Goal: Complete application form

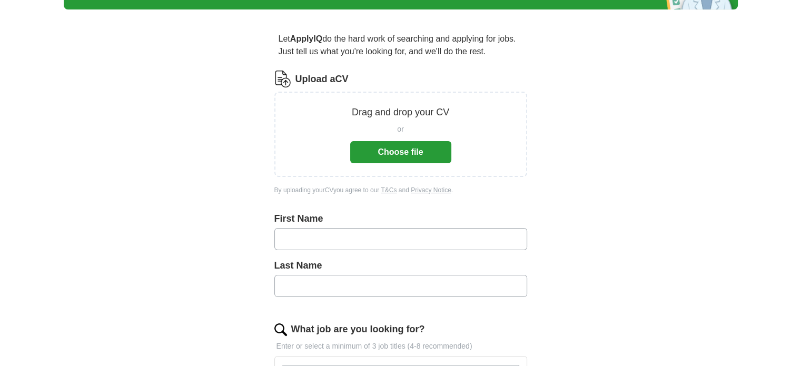
scroll to position [74, 0]
click at [406, 157] on button "Choose file" at bounding box center [400, 152] width 101 height 22
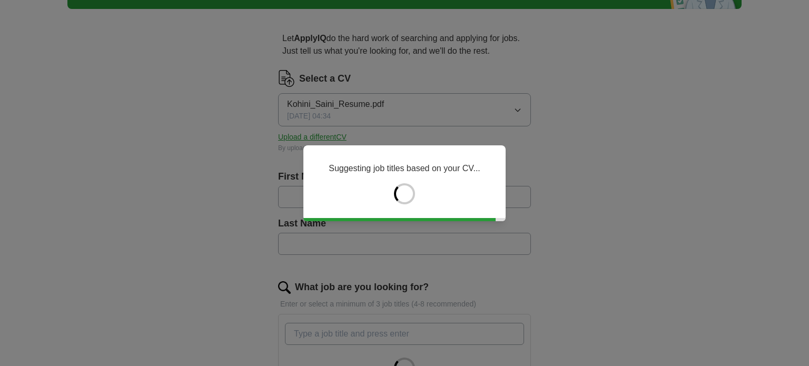
type input "*****"
type input "******"
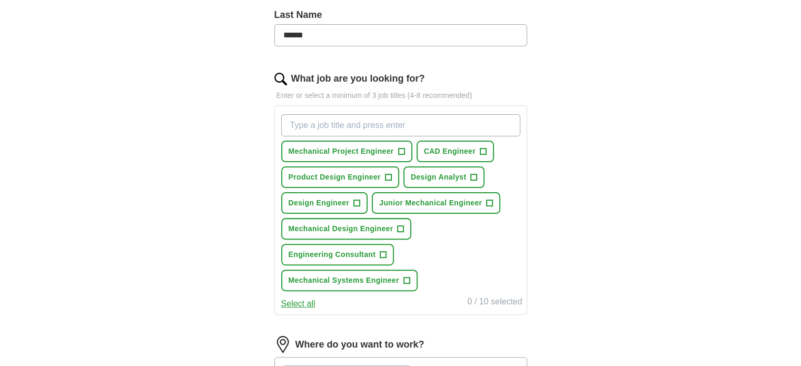
scroll to position [284, 0]
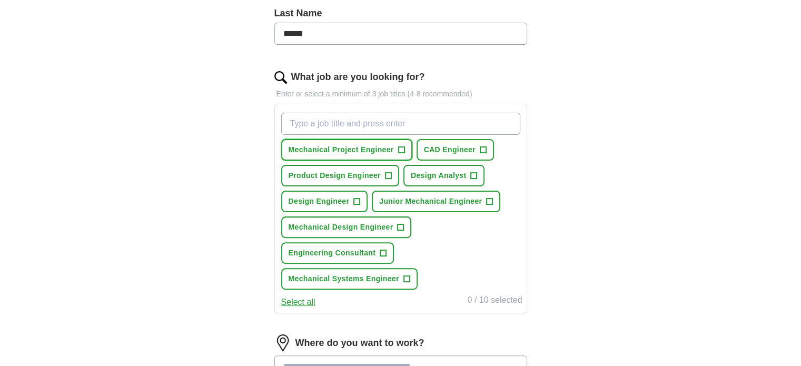
click at [398, 147] on span "+" at bounding box center [401, 150] width 6 height 8
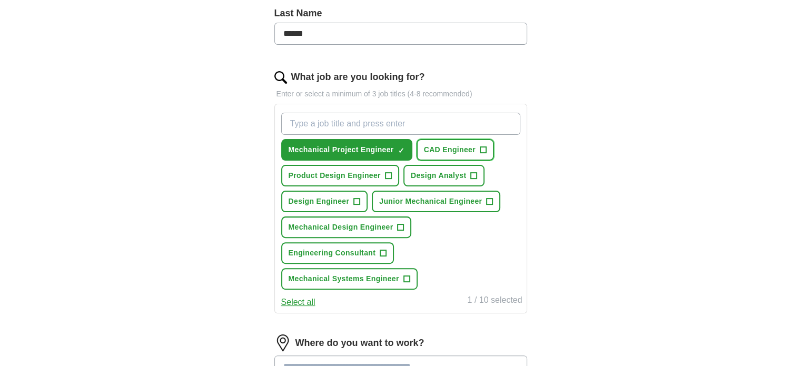
click at [484, 149] on span "+" at bounding box center [483, 150] width 6 height 8
click at [390, 173] on span "+" at bounding box center [388, 176] width 6 height 8
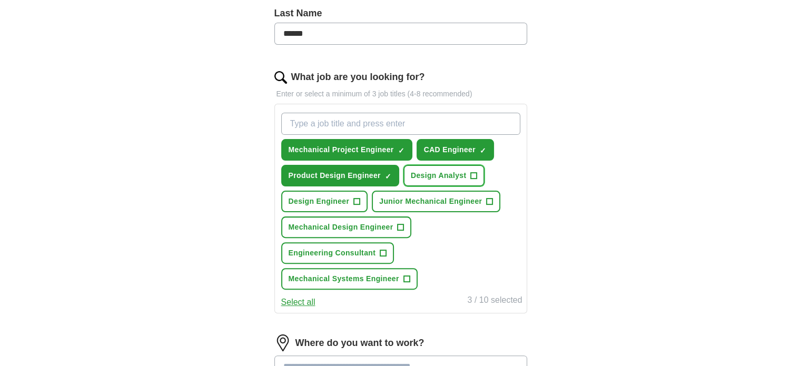
click at [476, 173] on span "+" at bounding box center [474, 176] width 6 height 8
click at [488, 197] on span "+" at bounding box center [489, 201] width 6 height 8
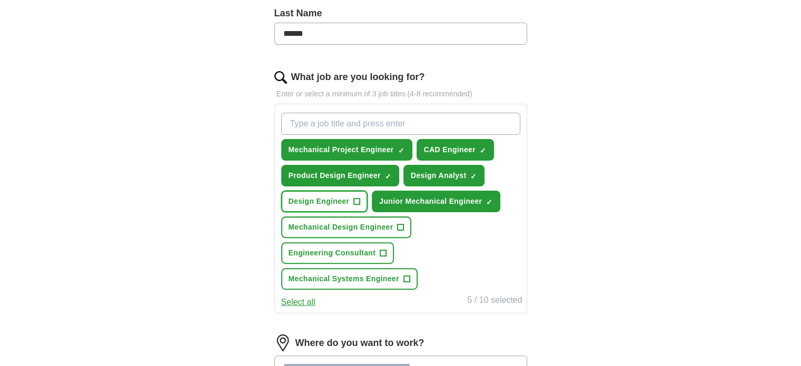
click at [360, 198] on span "+" at bounding box center [356, 201] width 7 height 7
click at [399, 225] on span "+" at bounding box center [401, 227] width 6 height 8
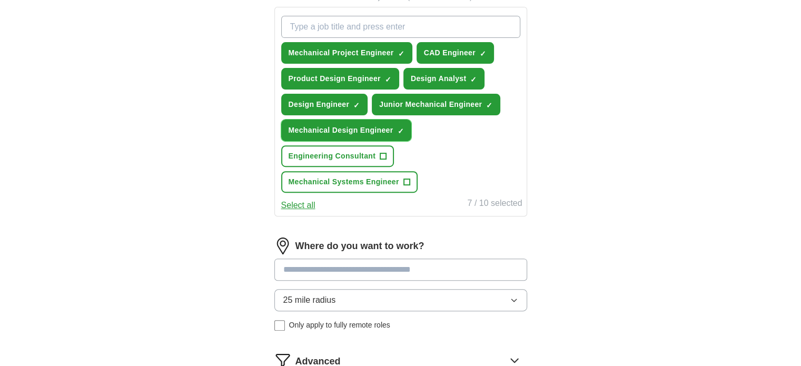
scroll to position [381, 0]
click at [292, 204] on button "Select all" at bounding box center [298, 204] width 34 height 13
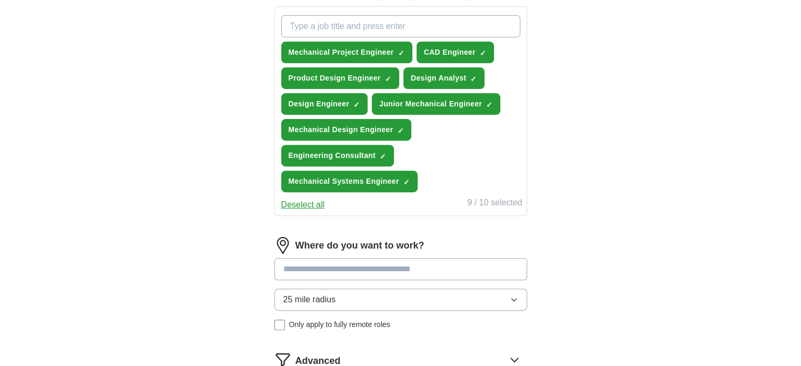
click at [292, 204] on button "Deselect all" at bounding box center [303, 204] width 44 height 13
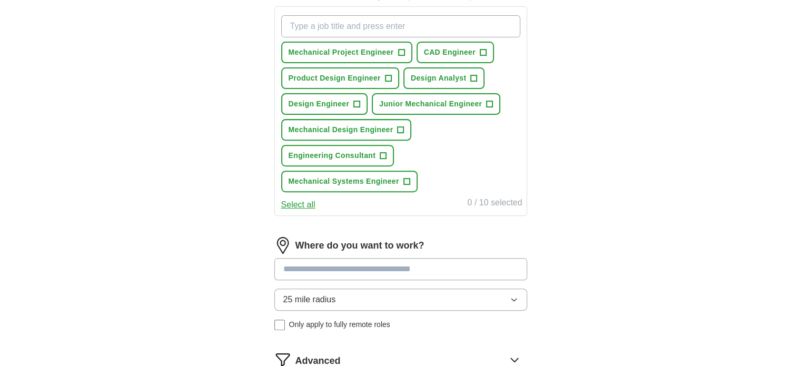
click at [297, 202] on button "Select all" at bounding box center [298, 204] width 34 height 13
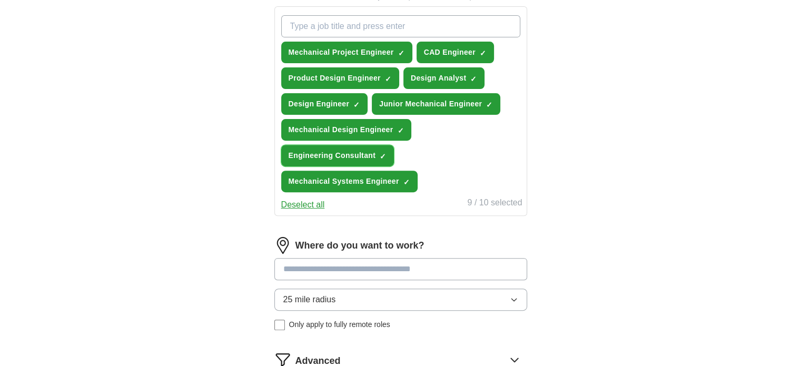
click at [0, 0] on span "×" at bounding box center [0, 0] width 0 height 0
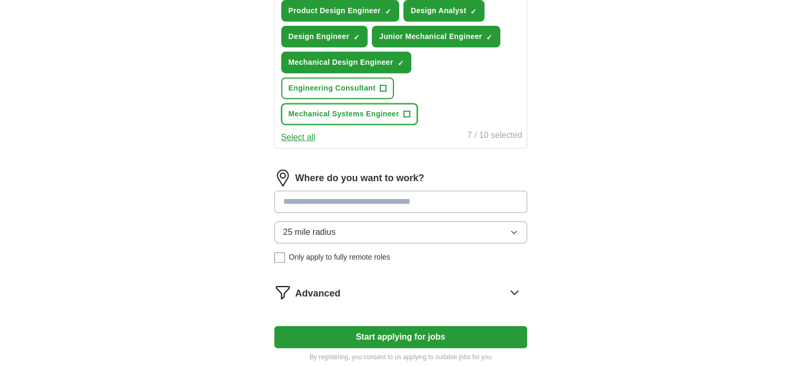
scroll to position [451, 0]
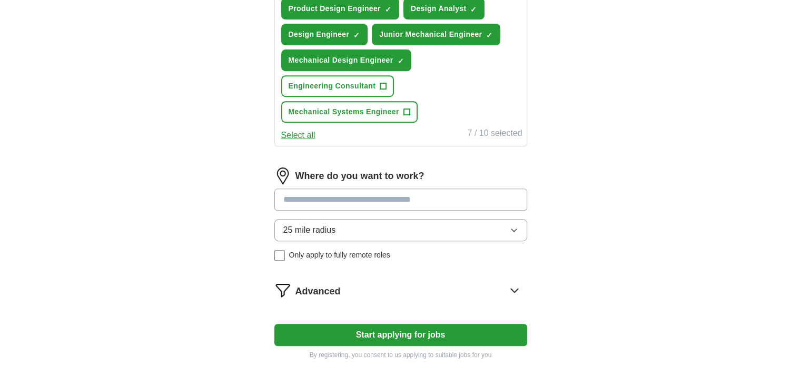
click at [335, 207] on div "Where do you want to work? 25 mile radius Only apply to fully remote roles" at bounding box center [400, 218] width 253 height 102
click at [344, 190] on input at bounding box center [400, 199] width 253 height 22
type input "***"
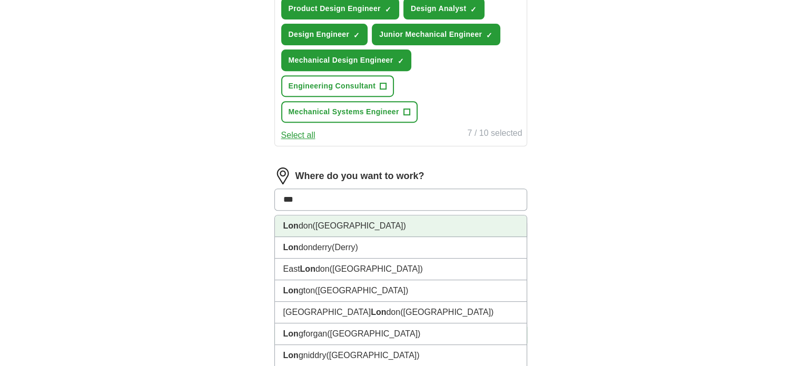
click at [321, 221] on span "([GEOGRAPHIC_DATA])" at bounding box center [359, 225] width 93 height 9
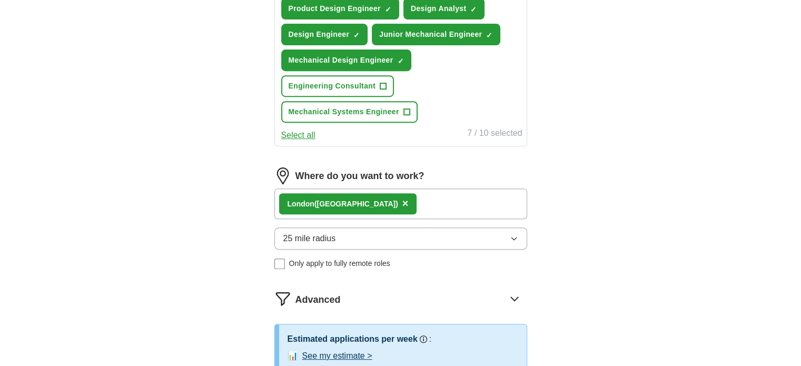
click at [367, 205] on div "Lon don ([GEOGRAPHIC_DATA]) ×" at bounding box center [400, 203] width 253 height 31
click at [379, 200] on div "Lon don ([GEOGRAPHIC_DATA]) ×" at bounding box center [400, 203] width 253 height 31
click at [373, 204] on div "Lon don ([GEOGRAPHIC_DATA]) ×" at bounding box center [400, 203] width 253 height 31
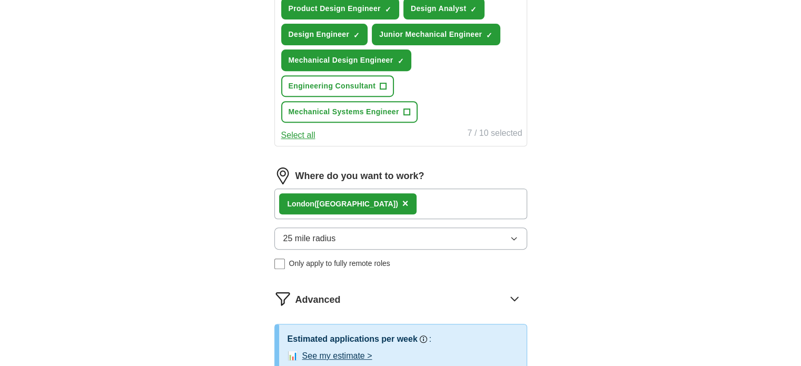
click at [361, 202] on div "Lon don ([GEOGRAPHIC_DATA]) ×" at bounding box center [400, 203] width 253 height 31
click at [351, 231] on button "25 mile radius" at bounding box center [400, 238] width 253 height 22
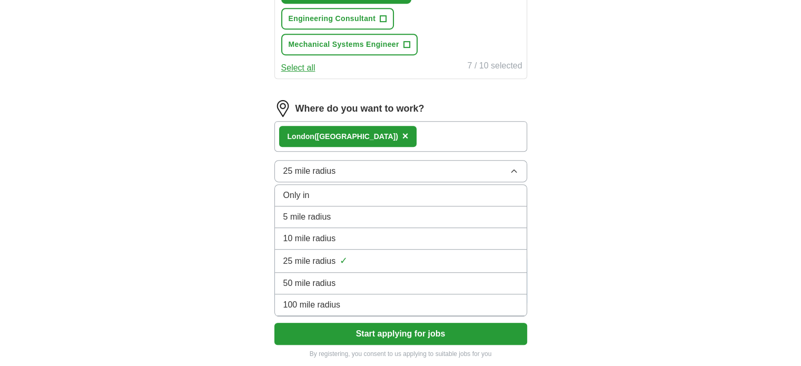
scroll to position [520, 0]
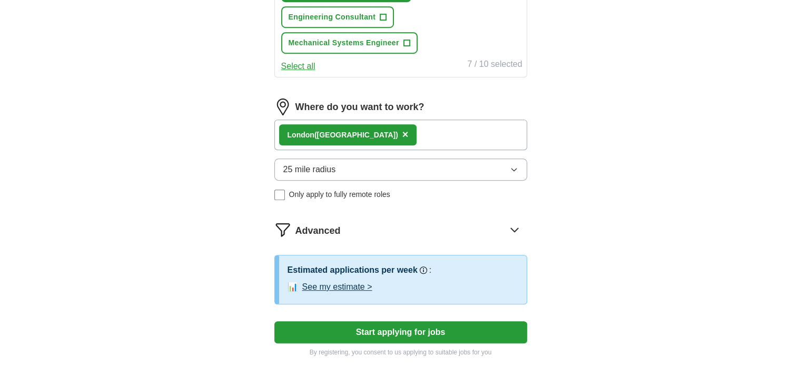
click at [420, 128] on div "Lon don ([GEOGRAPHIC_DATA]) ×" at bounding box center [400, 135] width 253 height 31
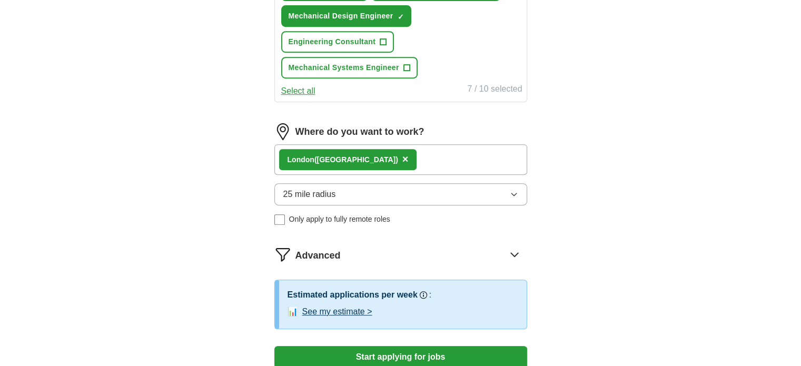
scroll to position [494, 0]
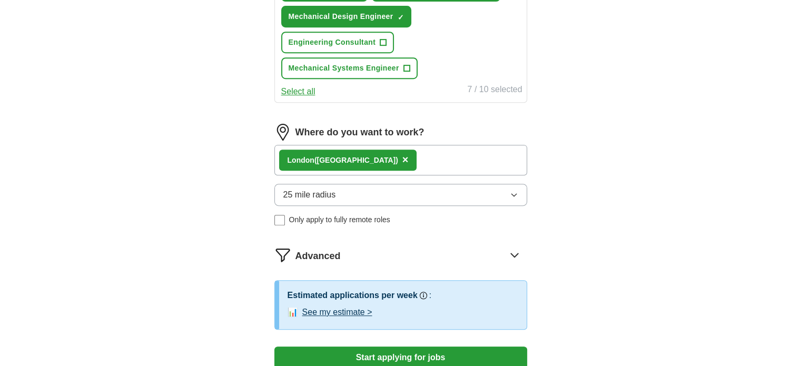
click at [389, 149] on div "Lon don ([GEOGRAPHIC_DATA]) ×" at bounding box center [400, 160] width 253 height 31
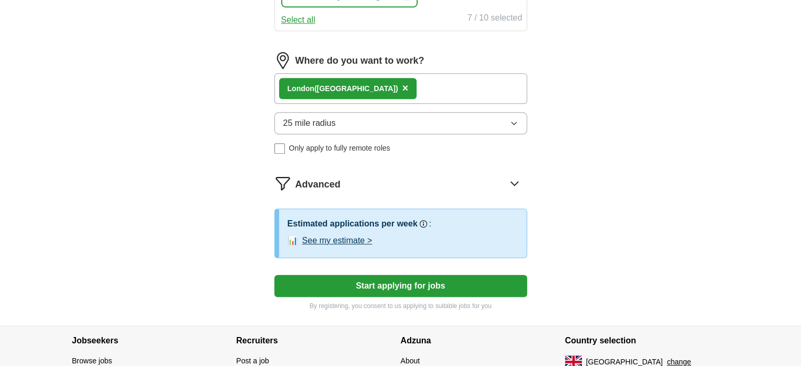
scroll to position [579, 0]
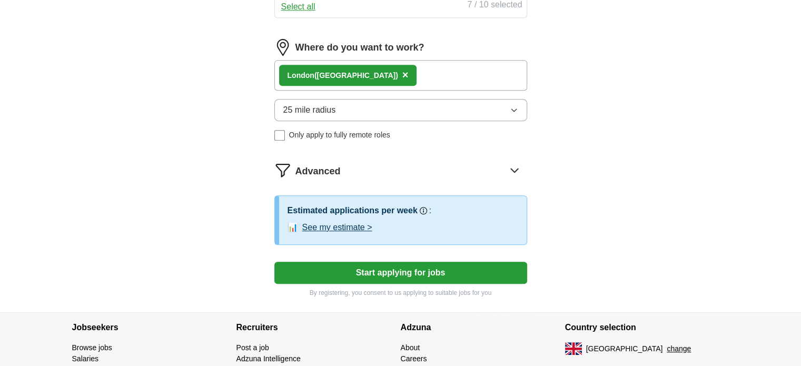
click at [513, 164] on icon at bounding box center [514, 170] width 17 height 17
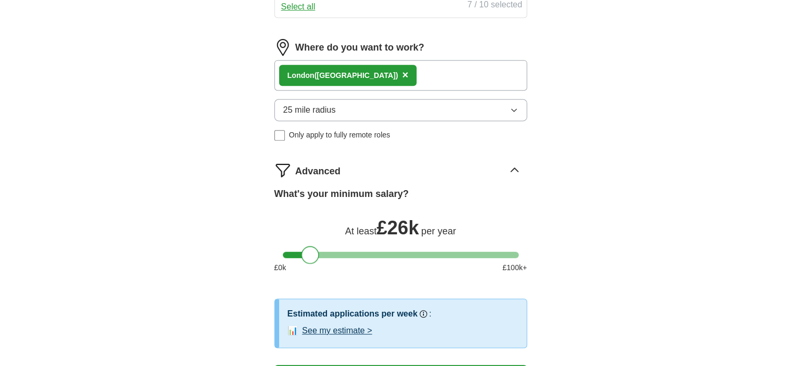
drag, startPoint x: 293, startPoint y: 255, endPoint x: 311, endPoint y: 258, distance: 18.6
click at [311, 258] on div at bounding box center [310, 255] width 18 height 18
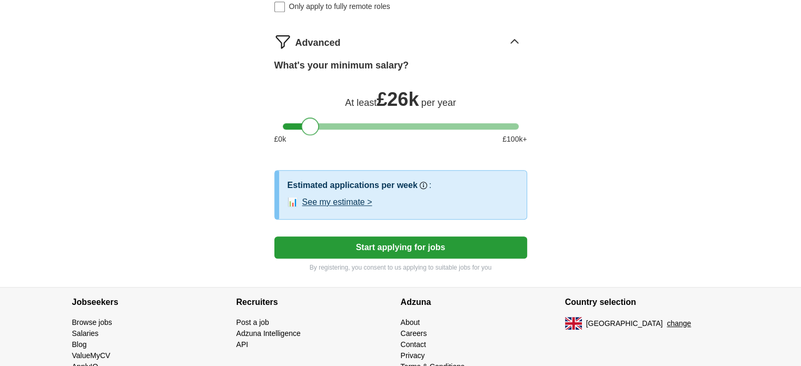
scroll to position [741, 0]
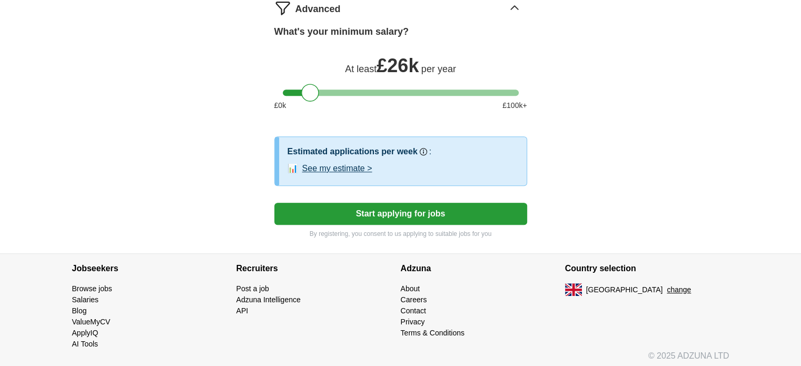
click at [361, 206] on button "Start applying for jobs" at bounding box center [400, 214] width 253 height 22
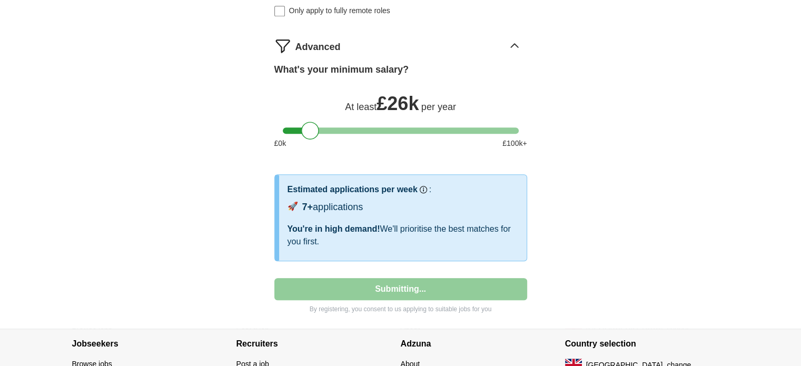
select select "**"
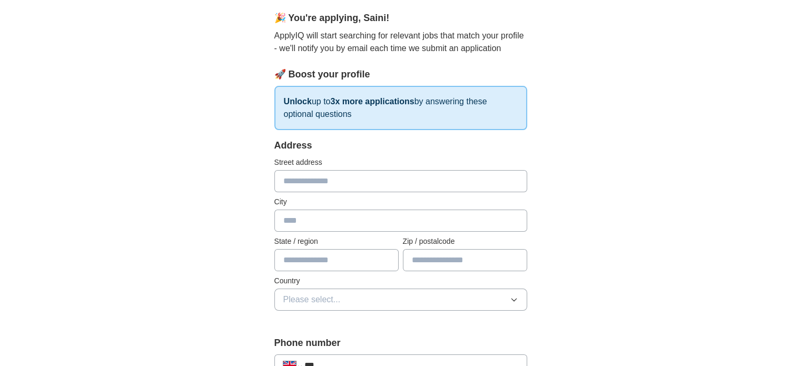
scroll to position [95, 0]
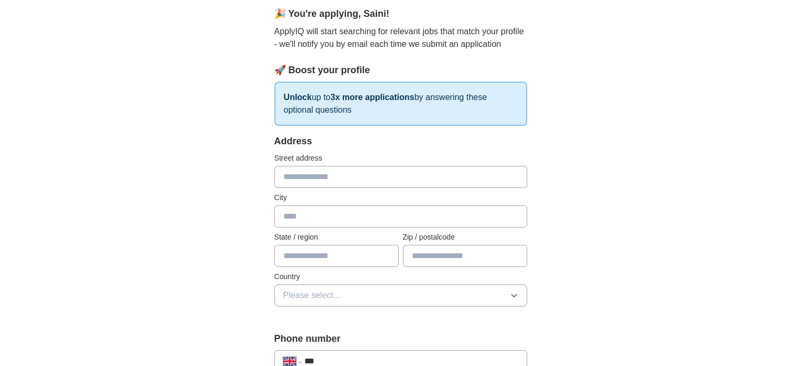
click at [331, 177] on input "text" at bounding box center [400, 177] width 253 height 22
type input "**"
click at [317, 219] on input "text" at bounding box center [400, 216] width 253 height 22
type input "*"
type input "******"
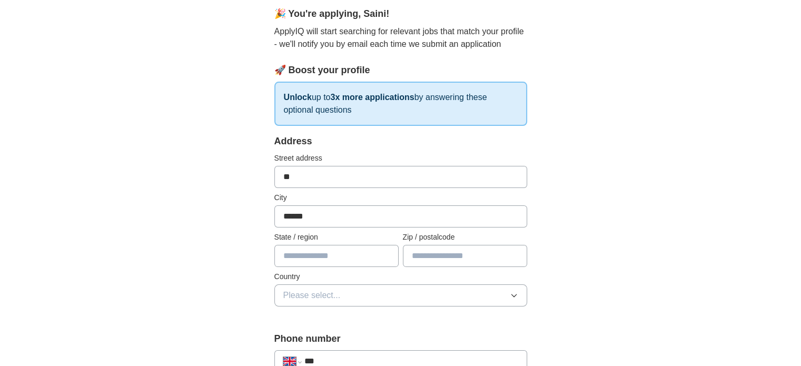
click at [325, 252] on input "text" at bounding box center [336, 256] width 124 height 22
click at [453, 253] on input "text" at bounding box center [465, 256] width 124 height 22
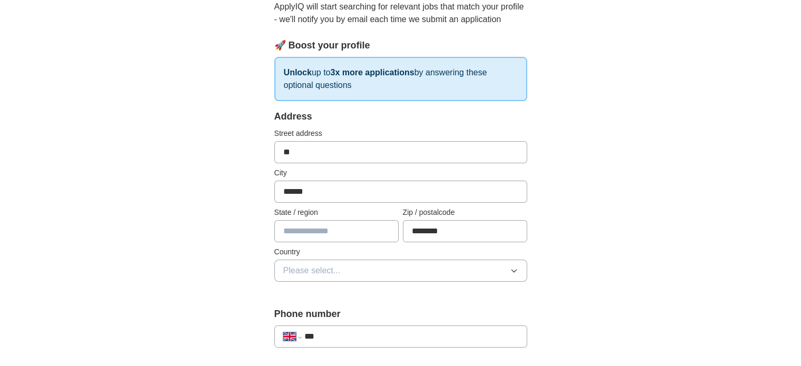
scroll to position [124, 0]
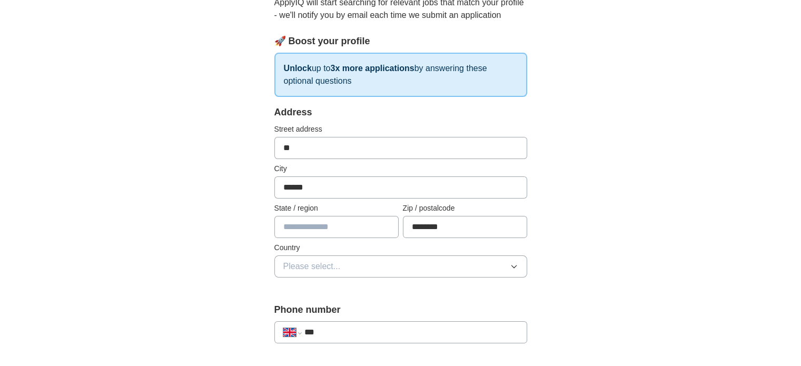
type input "********"
click at [486, 267] on button "Please select..." at bounding box center [400, 266] width 253 height 22
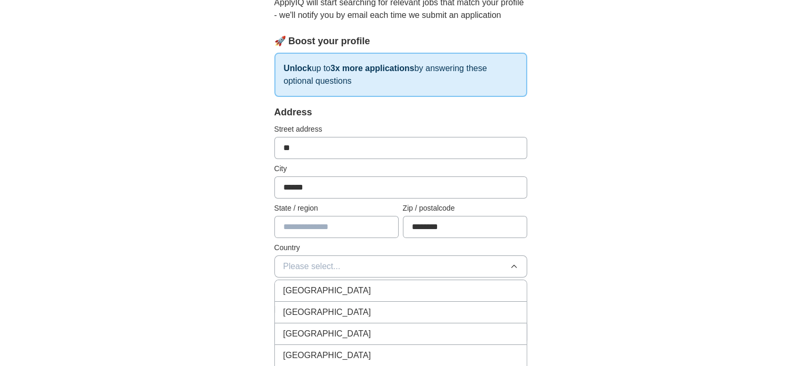
click at [486, 267] on button "Please select..." at bounding box center [400, 266] width 253 height 22
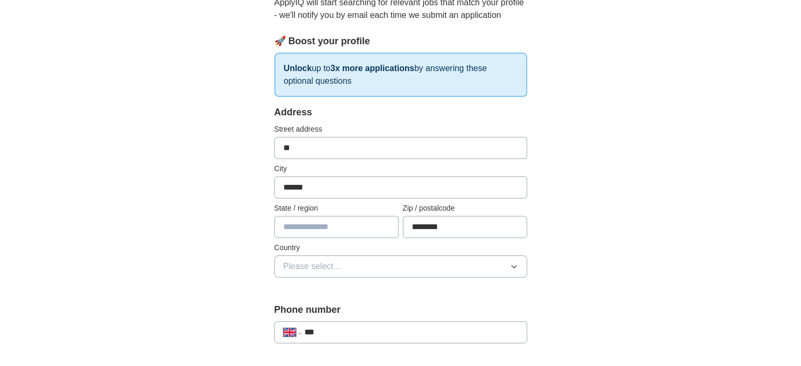
click at [486, 267] on button "Please select..." at bounding box center [400, 266] width 253 height 22
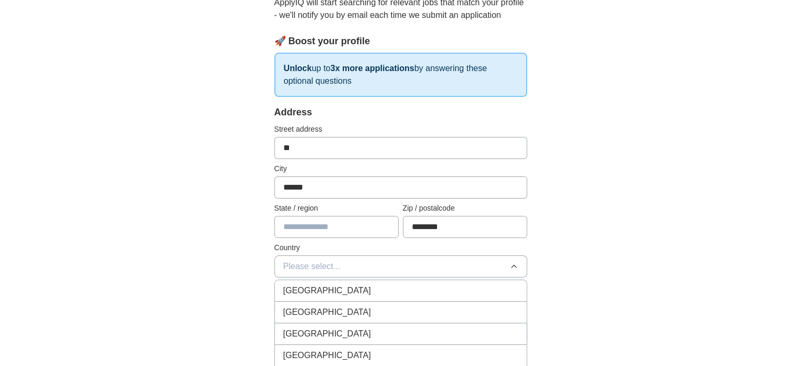
click at [386, 296] on li "[GEOGRAPHIC_DATA]" at bounding box center [401, 291] width 252 height 22
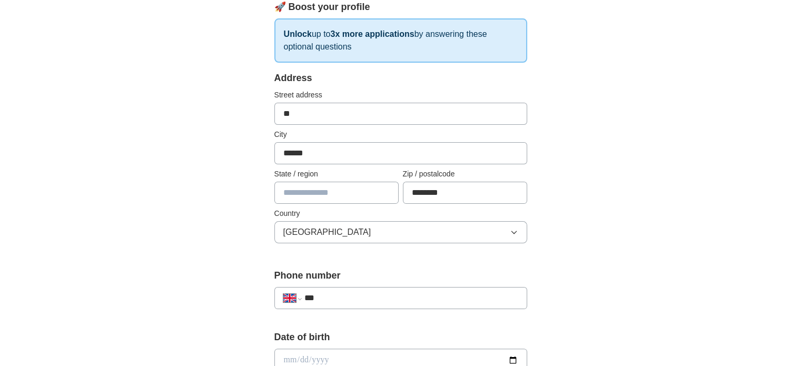
scroll to position [162, 0]
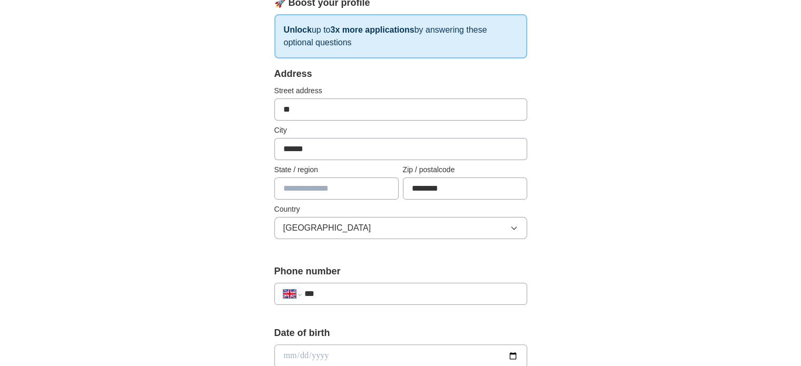
click at [324, 113] on input "**" at bounding box center [400, 109] width 253 height 22
drag, startPoint x: 316, startPoint y: 107, endPoint x: 246, endPoint y: 94, distance: 70.6
click at [246, 94] on div "**********" at bounding box center [400, 372] width 337 height 886
paste input "**********"
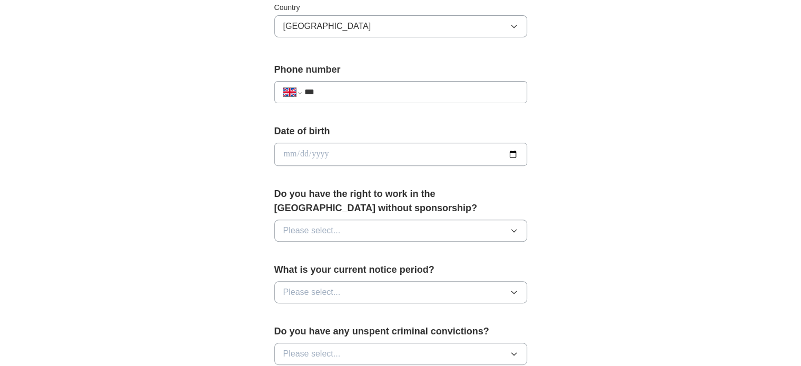
scroll to position [364, 0]
type input "**********"
click at [333, 93] on input "***" at bounding box center [411, 91] width 214 height 13
type input "**********"
click at [353, 149] on input "date" at bounding box center [400, 153] width 253 height 23
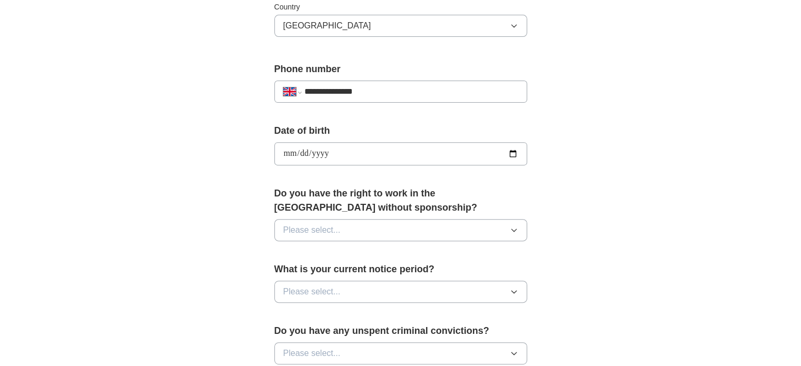
type input "**********"
click at [326, 227] on span "Please select..." at bounding box center [311, 230] width 57 height 13
click at [320, 261] on li "Yes" at bounding box center [401, 255] width 252 height 22
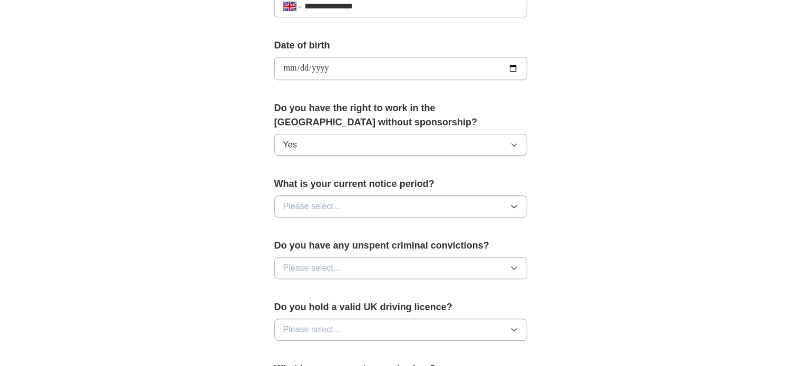
scroll to position [451, 0]
click at [339, 202] on span "Please select..." at bounding box center [311, 205] width 57 height 13
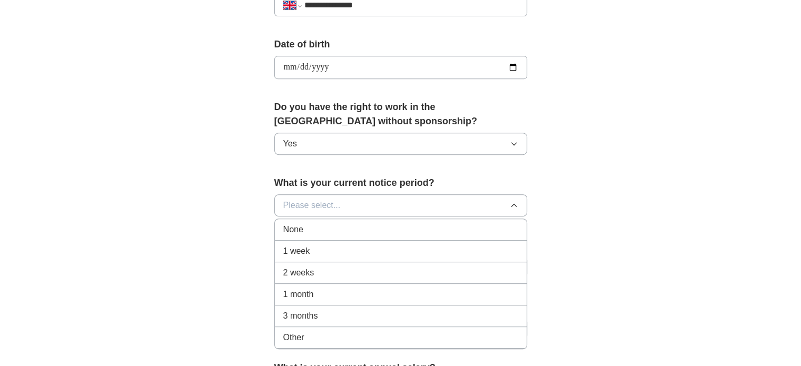
click at [318, 247] on div "1 week" at bounding box center [400, 251] width 235 height 13
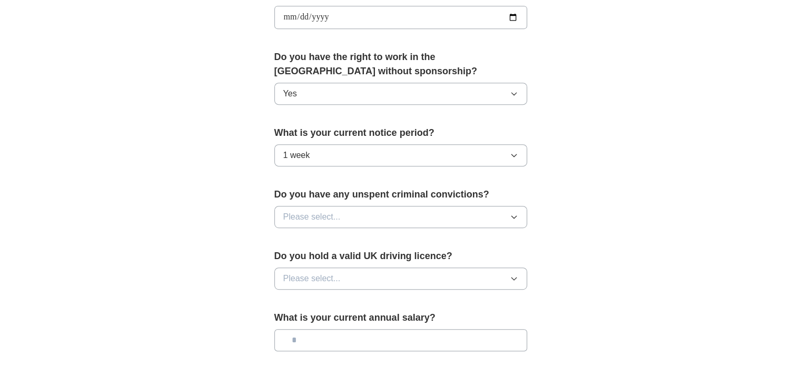
scroll to position [501, 0]
click at [350, 211] on button "Please select..." at bounding box center [400, 216] width 253 height 22
click at [316, 256] on div "No" at bounding box center [400, 262] width 235 height 13
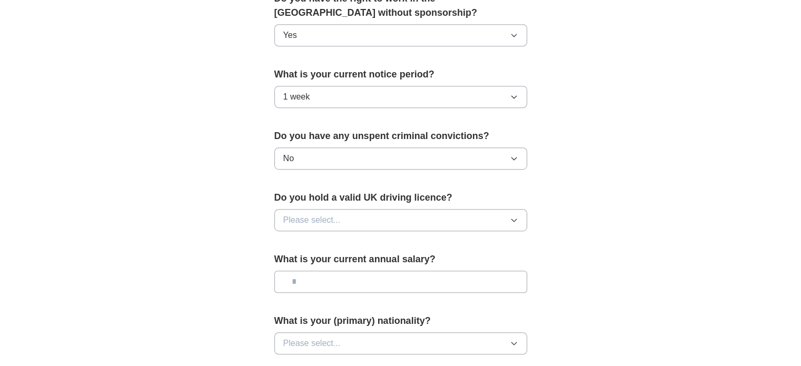
scroll to position [560, 0]
click at [325, 225] on button "Please select..." at bounding box center [400, 219] width 253 height 22
click at [295, 260] on div "No" at bounding box center [400, 265] width 235 height 13
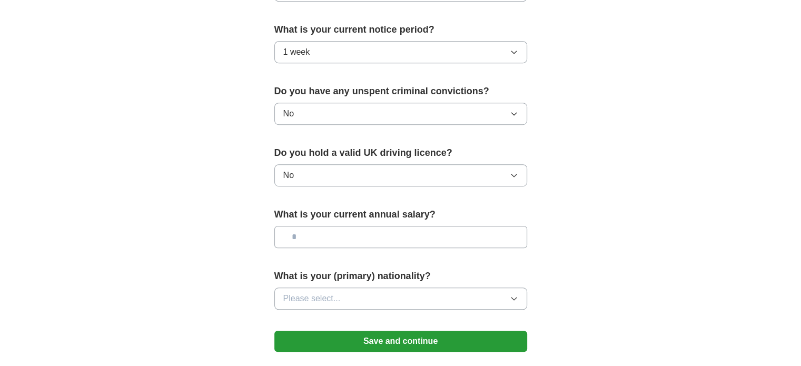
scroll to position [607, 0]
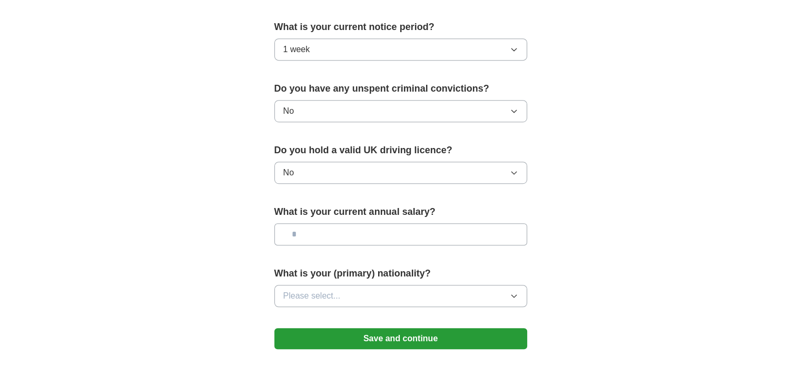
click at [310, 235] on input "text" at bounding box center [400, 234] width 253 height 22
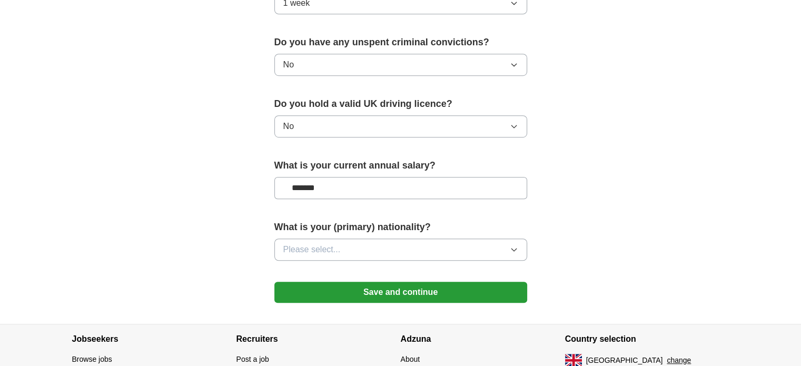
scroll to position [661, 0]
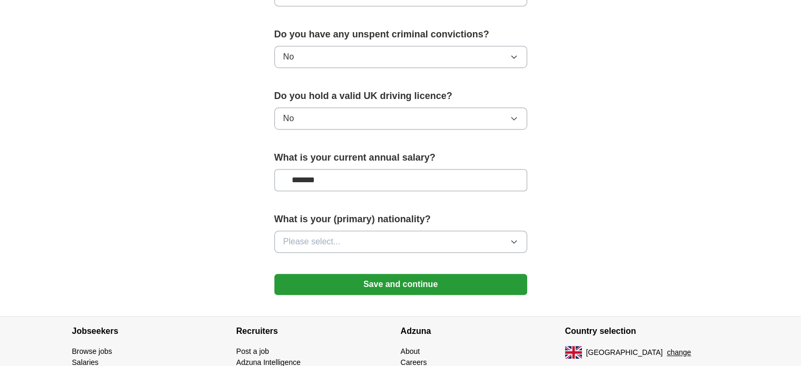
type input "*******"
click at [313, 235] on span "Please select..." at bounding box center [311, 241] width 57 height 13
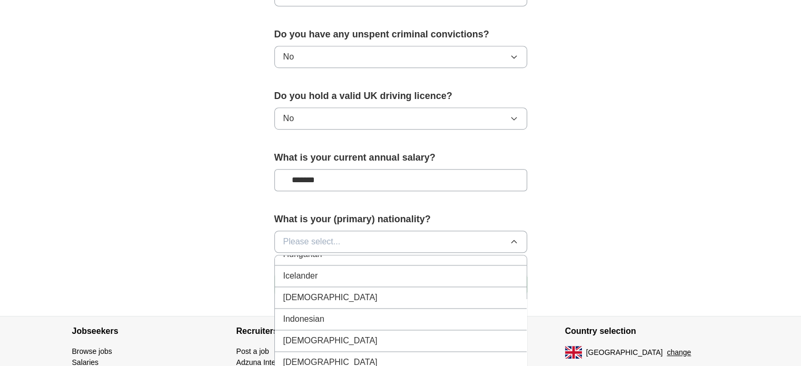
scroll to position [1695, 0]
click at [327, 287] on li "[DEMOGRAPHIC_DATA]" at bounding box center [401, 298] width 252 height 22
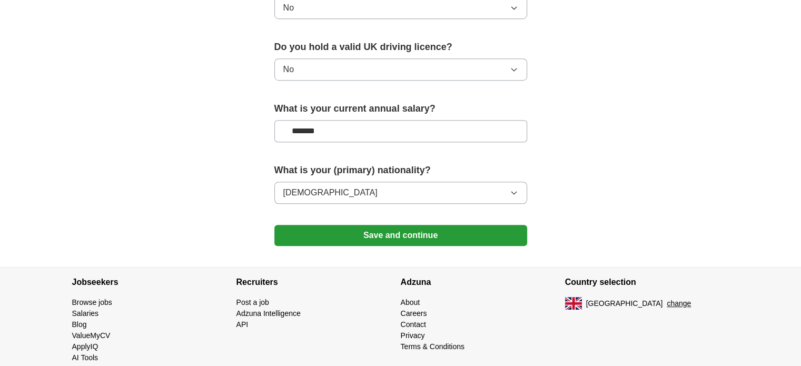
scroll to position [711, 0]
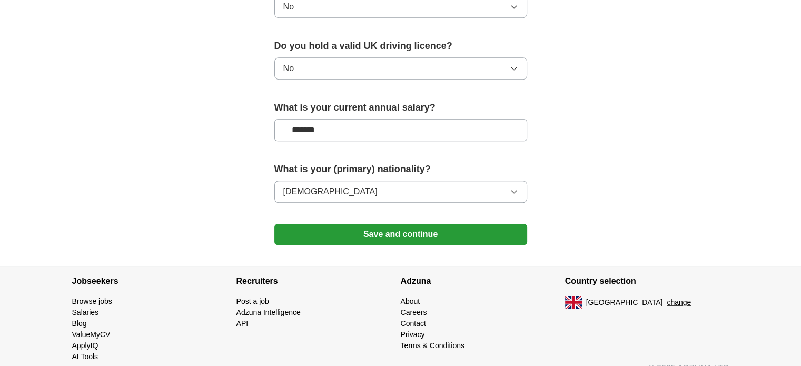
click at [356, 233] on button "Save and continue" at bounding box center [400, 234] width 253 height 21
